Goal: Navigation & Orientation: Find specific page/section

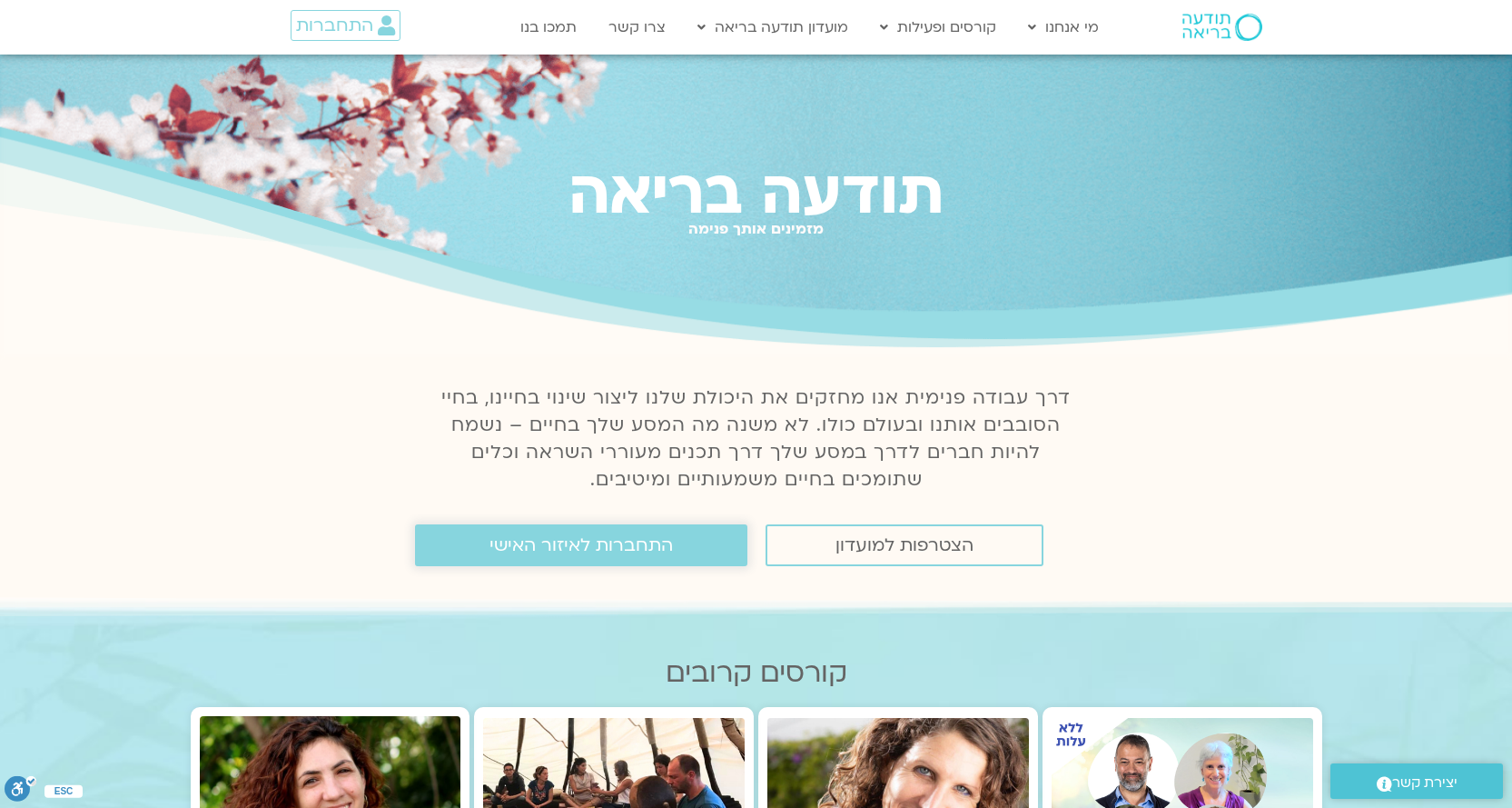
click at [693, 560] on link "התחברות לאיזור האישי" at bounding box center [581, 545] width 333 height 42
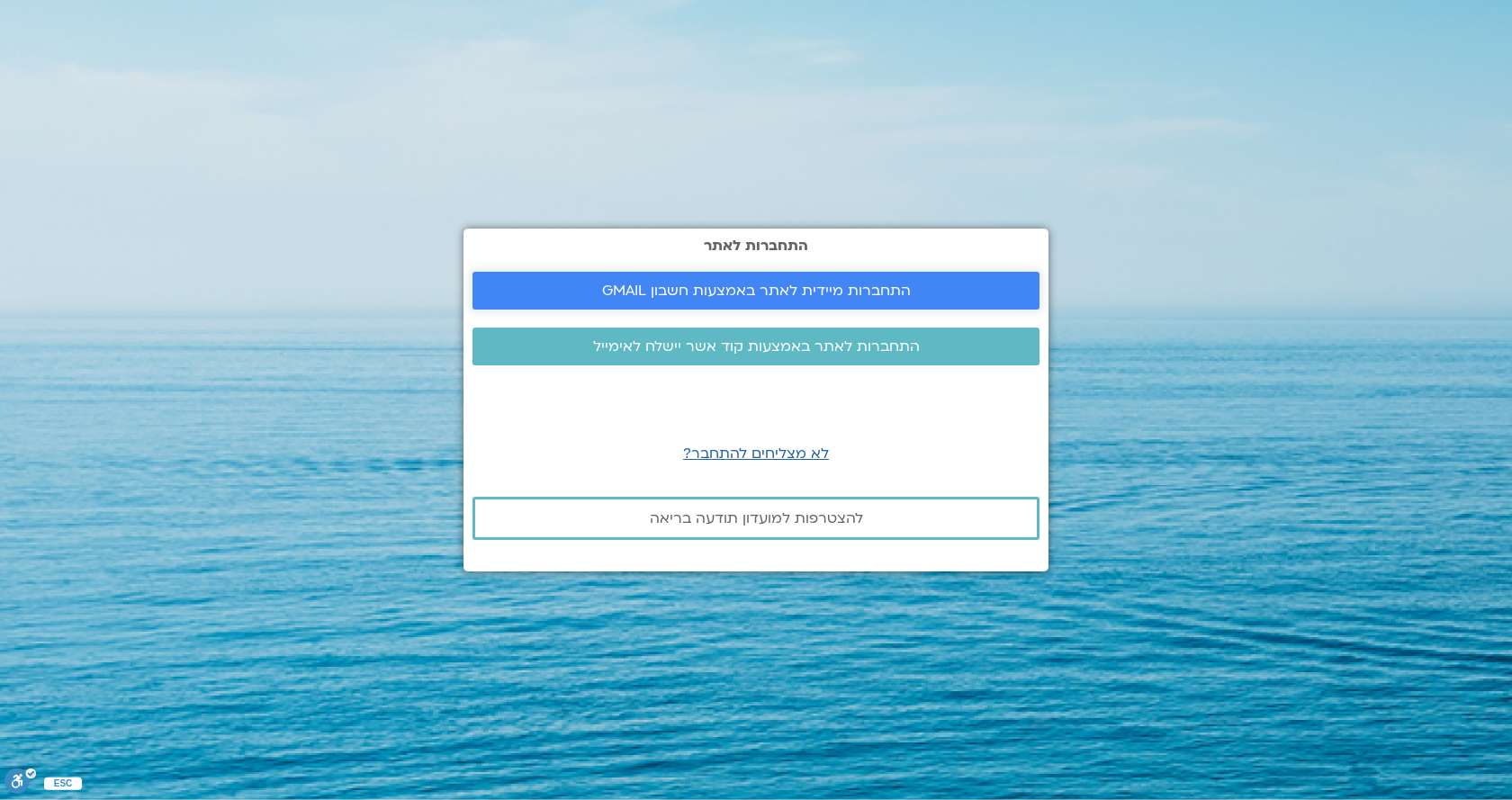
click at [825, 296] on span "התחברות מיידית לאתר באמצעות חשבון GMAIL" at bounding box center [756, 290] width 309 height 16
